Goal: Find specific page/section: Find specific page/section

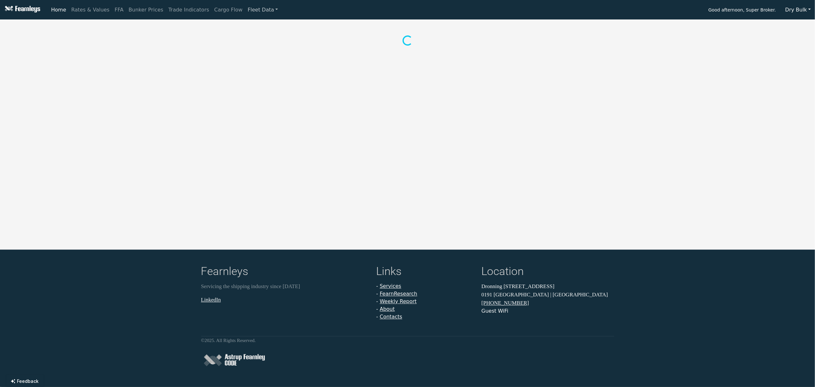
click at [245, 11] on link "Fleet Data" at bounding box center [262, 10] width 35 height 13
click at [251, 29] on link "Fleet Stats" at bounding box center [271, 27] width 40 height 13
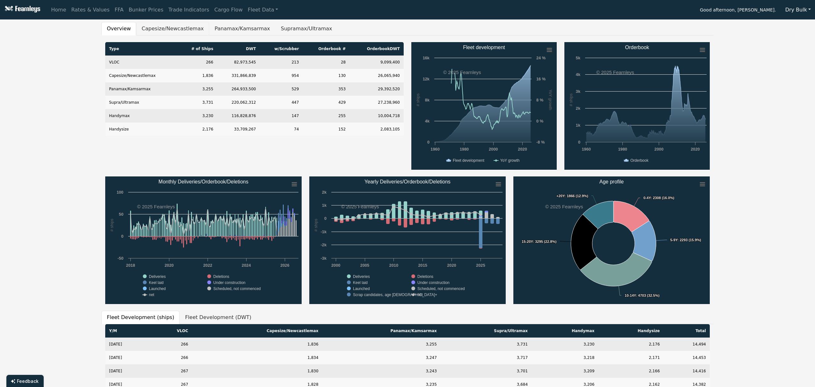
click at [164, 29] on button "Capesize/Newcastlemax" at bounding box center [172, 28] width 73 height 13
